Goal: Information Seeking & Learning: Learn about a topic

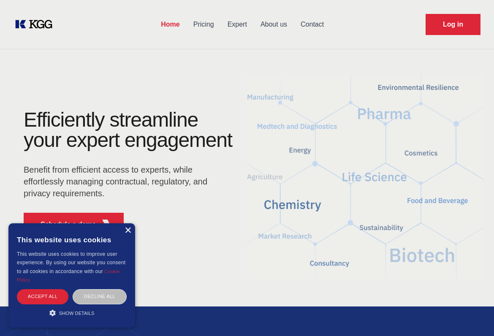
click at [129, 231] on div "×" at bounding box center [128, 230] width 6 height 6
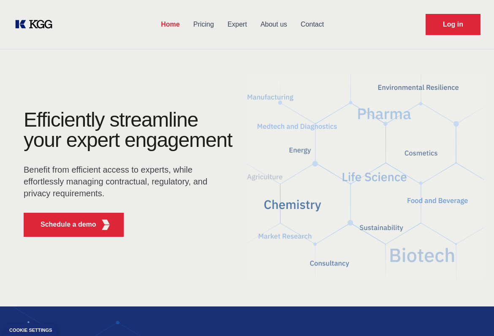
click at [279, 22] on link "About us" at bounding box center [274, 25] width 40 height 22
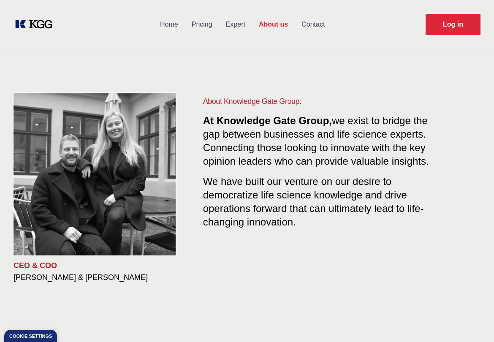
click at [214, 22] on link "Pricing" at bounding box center [202, 25] width 34 height 22
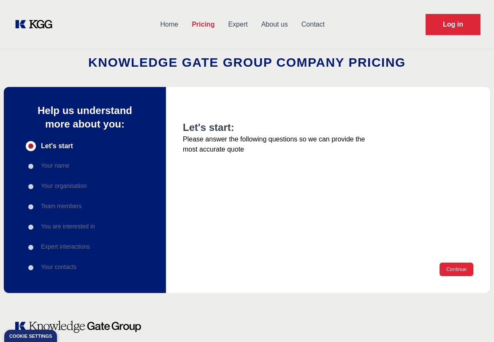
click at [169, 24] on link "Home" at bounding box center [169, 25] width 32 height 22
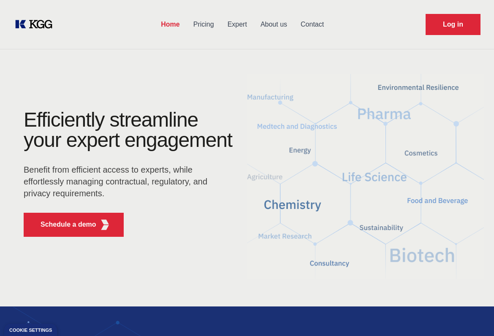
click at [267, 21] on link "About us" at bounding box center [274, 25] width 40 height 22
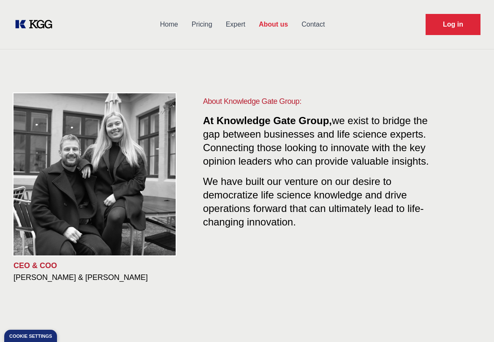
click at [304, 24] on link "Contact" at bounding box center [313, 25] width 37 height 22
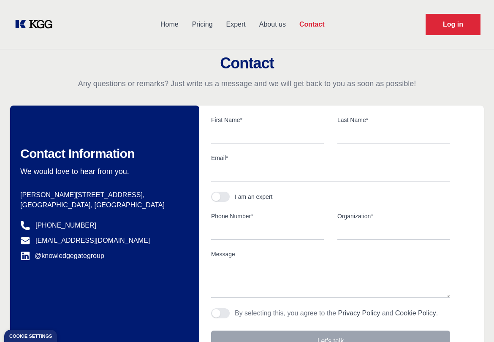
click at [224, 26] on link "Expert" at bounding box center [235, 25] width 33 height 22
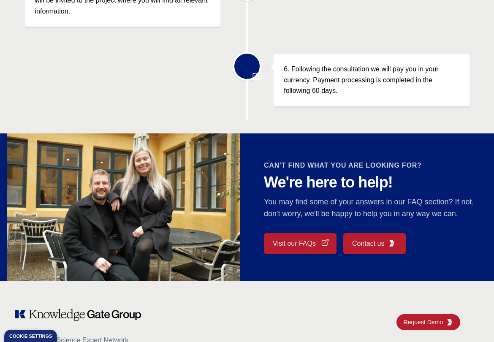
scroll to position [646, 0]
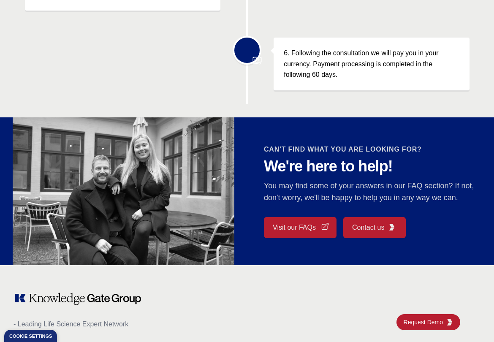
click at [303, 230] on link "Visit our FAQs" at bounding box center [300, 227] width 73 height 21
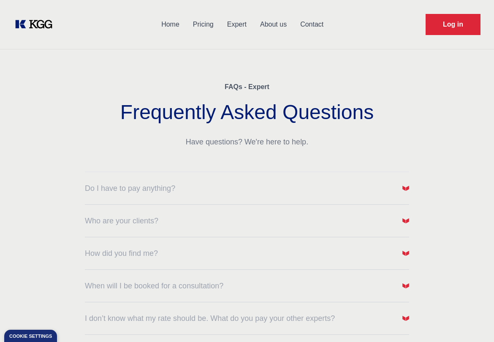
scroll to position [16, 0]
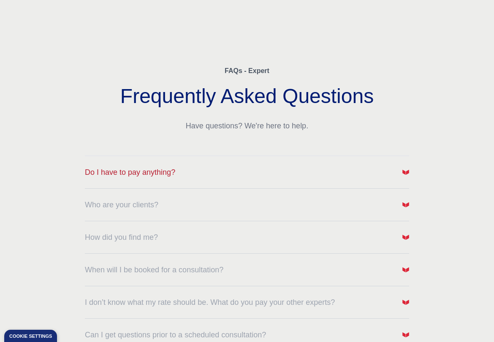
click at [144, 171] on span "Do I have to pay anything?" at bounding box center [130, 172] width 90 height 12
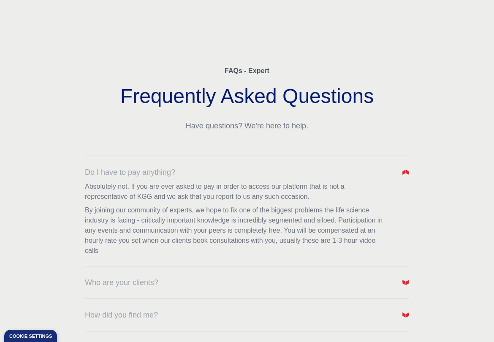
scroll to position [87, 0]
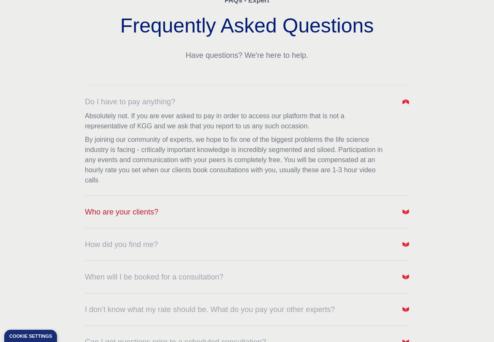
click at [128, 209] on span "Who are your clients?" at bounding box center [121, 212] width 73 height 12
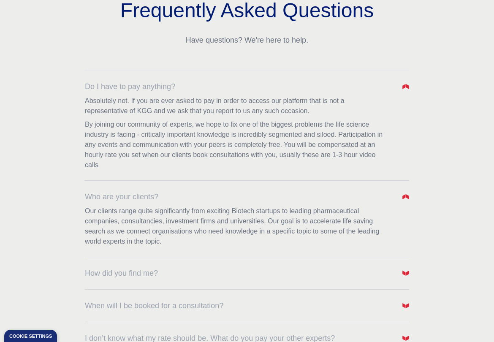
scroll to position [128, 0]
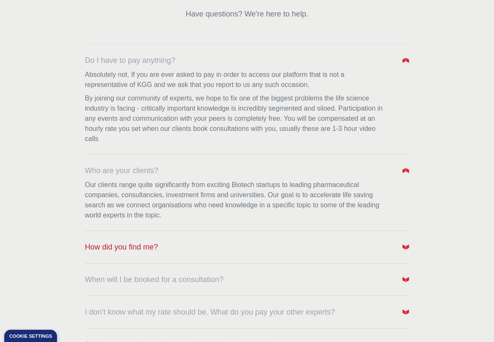
click at [150, 252] on span "How did you find me?" at bounding box center [121, 247] width 73 height 12
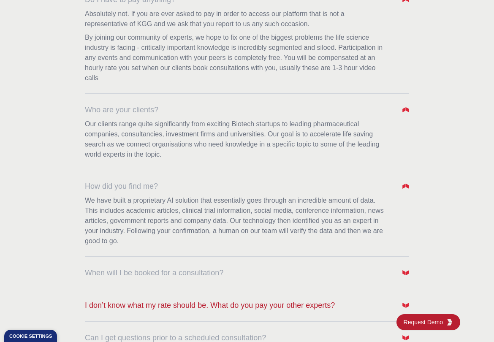
scroll to position [241, 0]
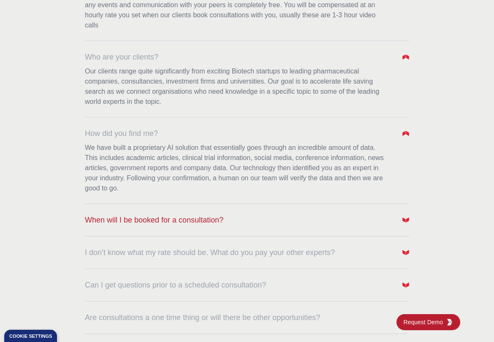
click at [196, 223] on span "When will I be booked for a consultation?" at bounding box center [154, 220] width 138 height 12
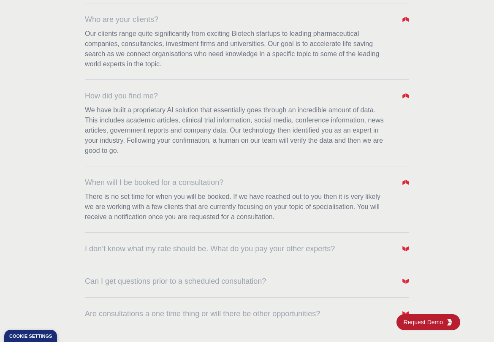
scroll to position [293, 0]
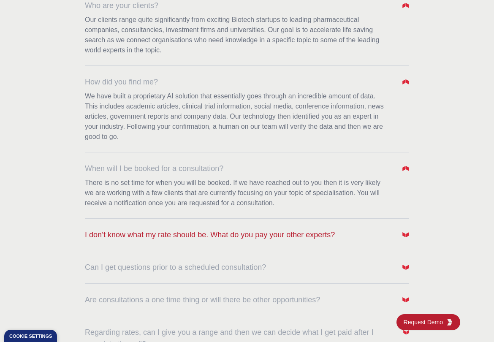
click at [179, 233] on span "I don’t know what my rate should be. What do you pay your other experts?" at bounding box center [210, 235] width 250 height 12
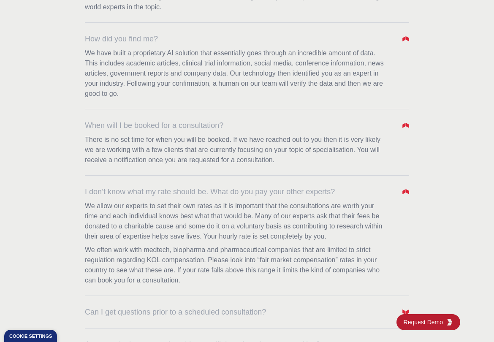
scroll to position [513, 0]
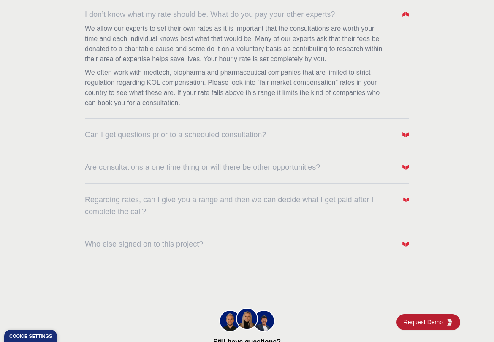
click at [157, 170] on span "Are consultations a one time thing or will there be other opportunities?" at bounding box center [202, 167] width 235 height 12
